Goal: Task Accomplishment & Management: Manage account settings

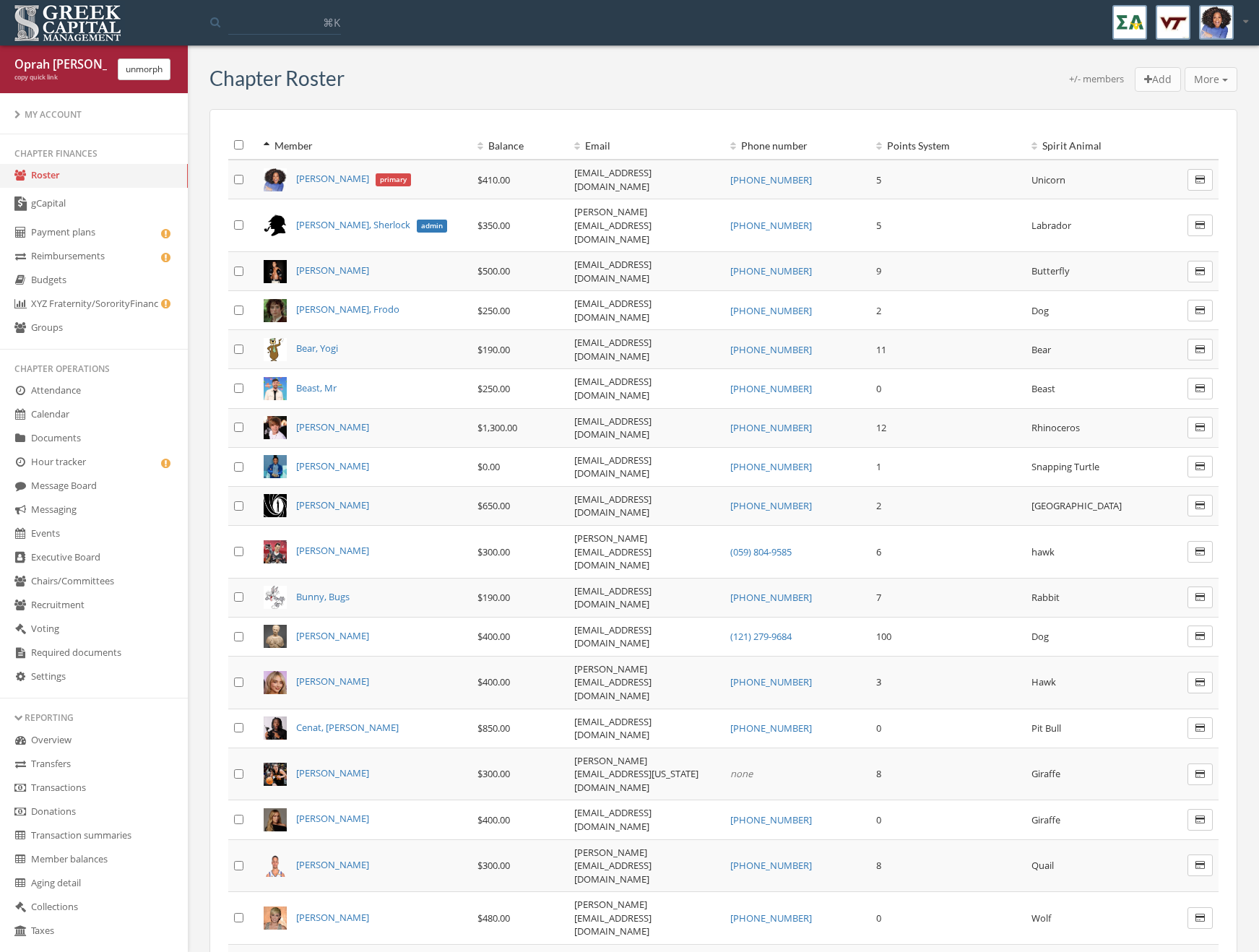
click at [70, 209] on link "gCapital" at bounding box center [94, 204] width 187 height 33
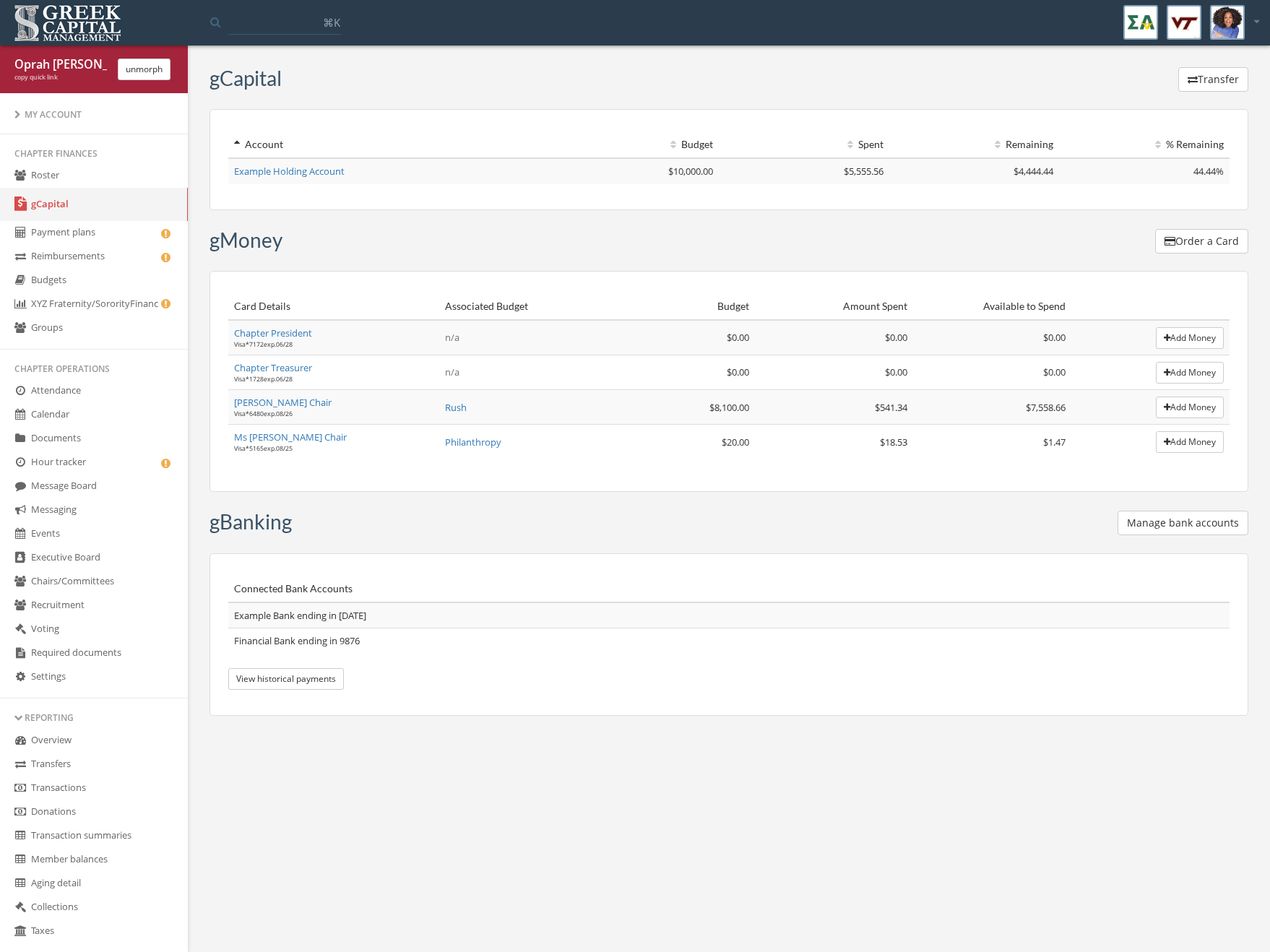
click at [1197, 523] on button "Manage bank accounts" at bounding box center [1183, 523] width 131 height 25
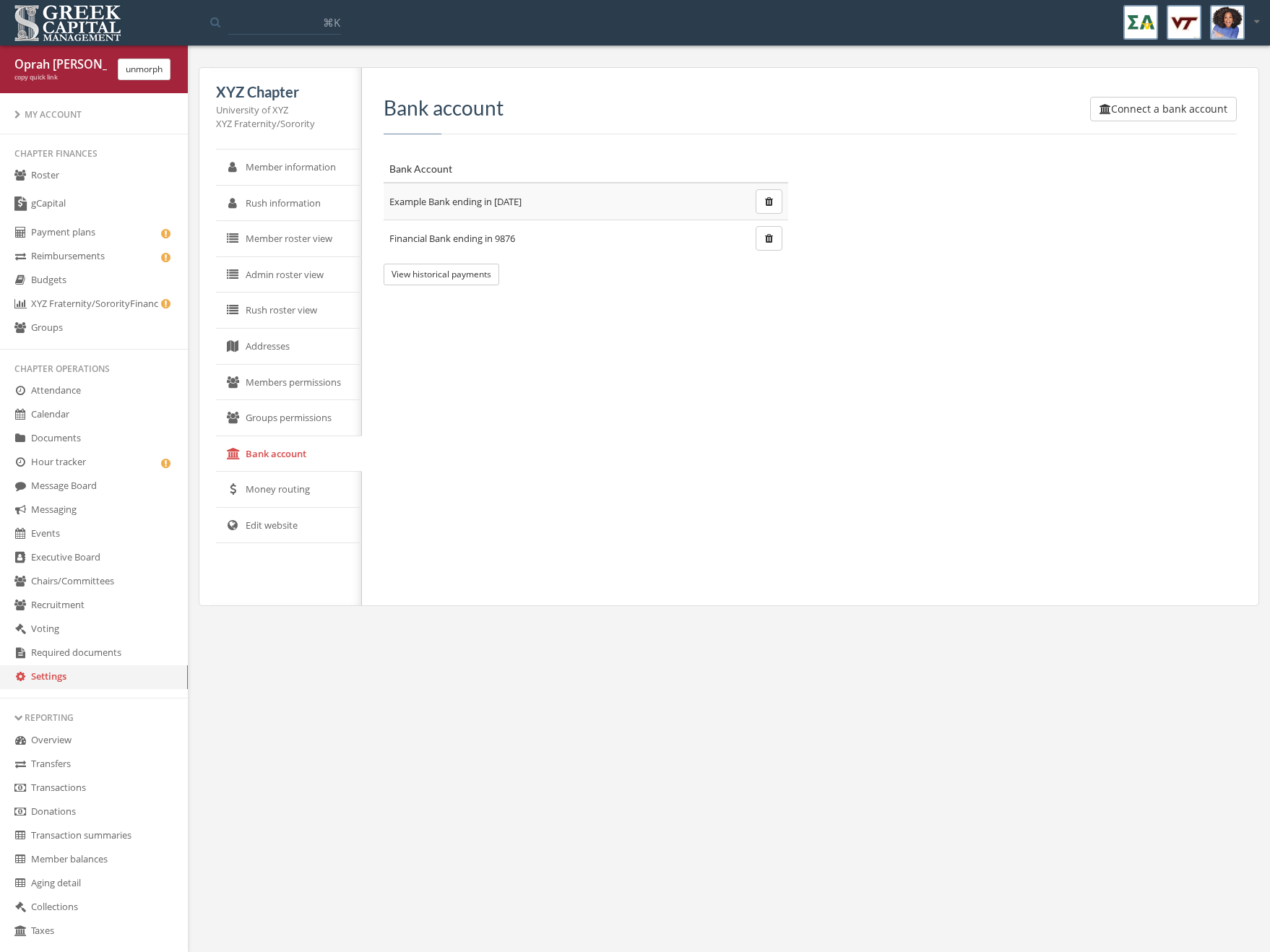
click at [1159, 127] on div "Connect a bank account Bank account" at bounding box center [810, 115] width 853 height 37
click at [1159, 105] on button "Connect a bank account" at bounding box center [1163, 109] width 146 height 25
click at [164, 81] on div "[PERSON_NAME] copy quick link unmorph" at bounding box center [94, 70] width 187 height 48
click at [161, 64] on button "unmorph" at bounding box center [143, 69] width 53 height 22
